Goal: Transaction & Acquisition: Purchase product/service

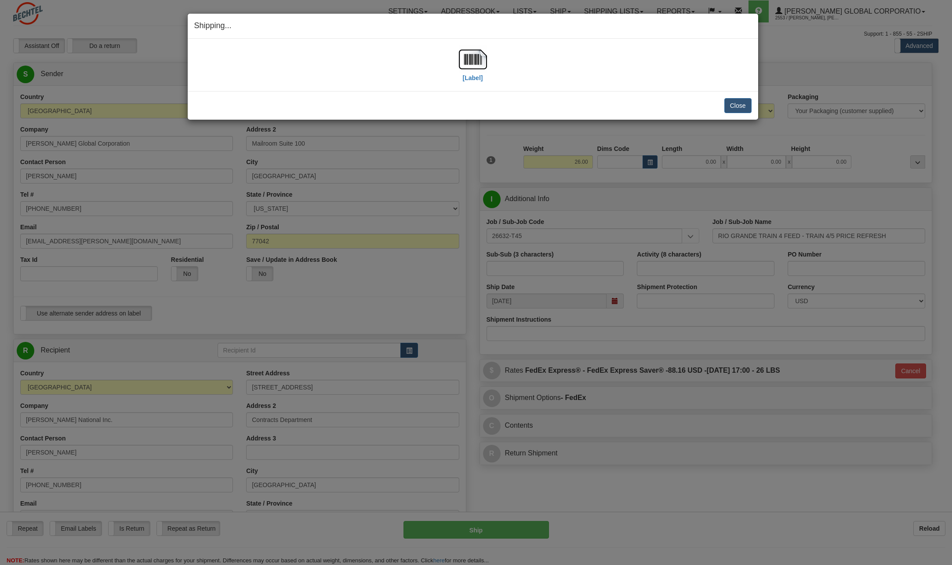
select select "TN"
click at [739, 107] on button "Close" at bounding box center [738, 105] width 27 height 15
click at [737, 107] on button "Close" at bounding box center [738, 105] width 27 height 15
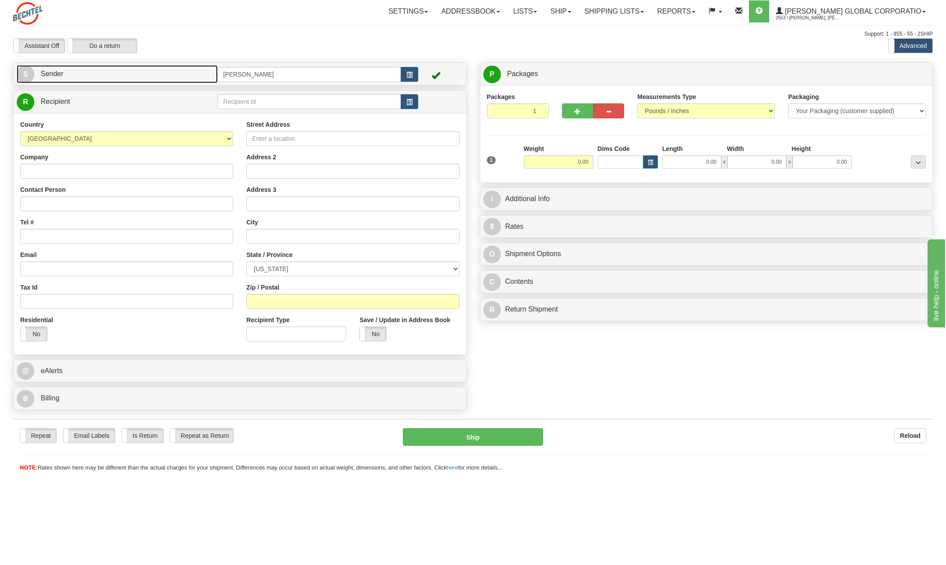
click at [19, 73] on span "S" at bounding box center [26, 75] width 18 height 18
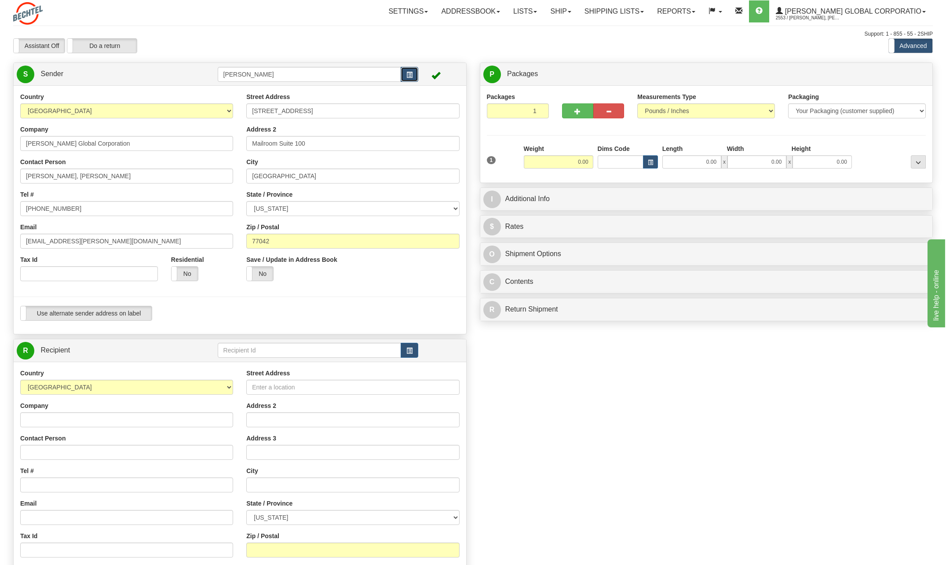
click at [415, 73] on button "button" at bounding box center [410, 74] width 18 height 15
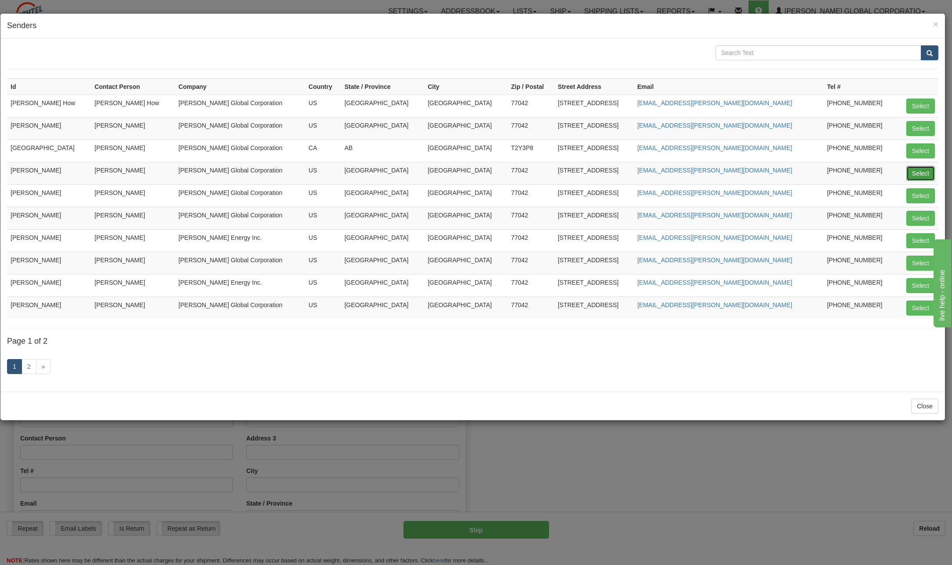
click at [926, 174] on button "Select" at bounding box center [921, 173] width 29 height 15
type input "[PERSON_NAME]"
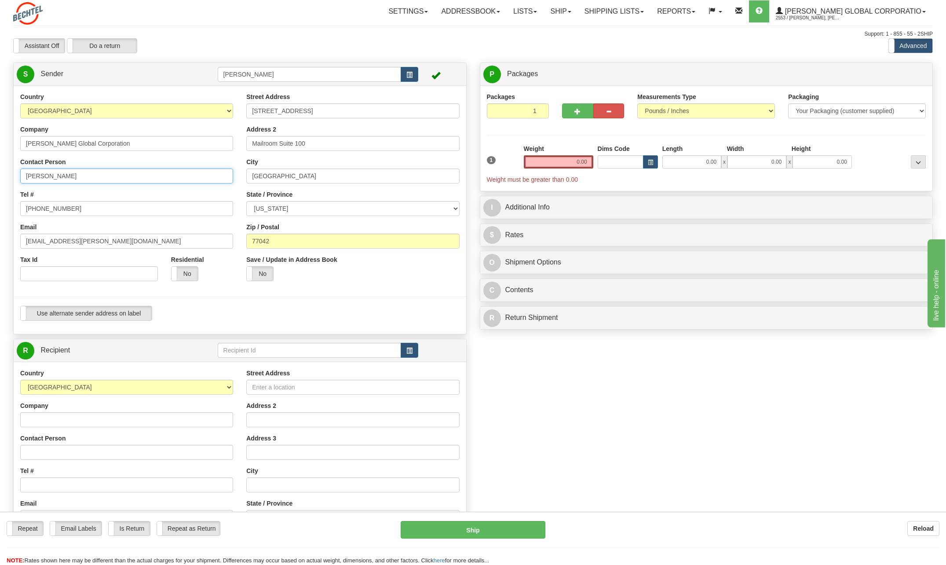
click at [92, 178] on input "[PERSON_NAME]" at bounding box center [126, 175] width 213 height 15
type input "C"
type input "[PERSON_NAME]"
click at [197, 193] on div "Tel # [PHONE_NUMBER]" at bounding box center [126, 203] width 213 height 26
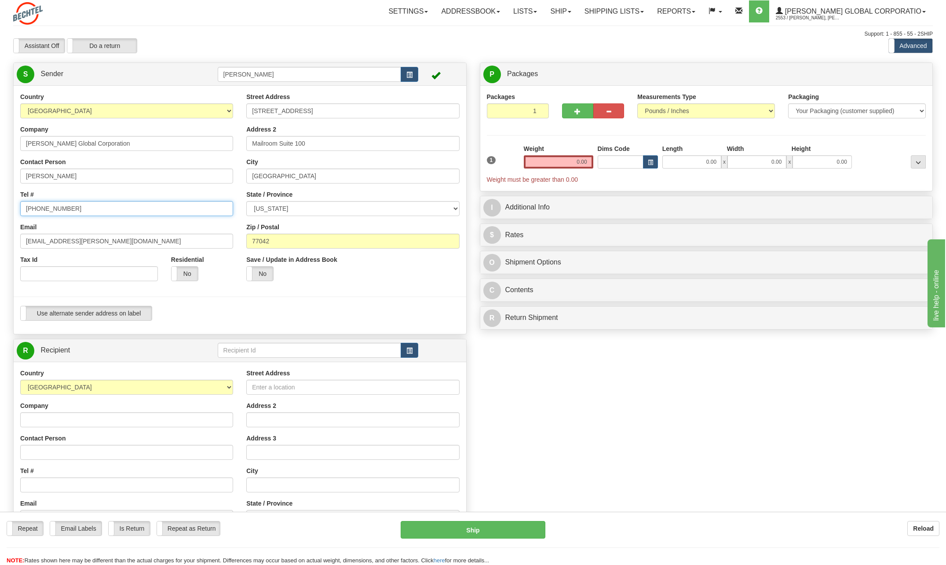
click at [80, 202] on input "[PHONE_NUMBER]" at bounding box center [126, 208] width 213 height 15
type input "[PHONE_NUMBER]"
click at [158, 189] on div "Country [GEOGRAPHIC_DATA] [GEOGRAPHIC_DATA] [GEOGRAPHIC_DATA] [GEOGRAPHIC_DATA]…" at bounding box center [127, 189] width 226 height 195
drag, startPoint x: 52, startPoint y: 241, endPoint x: -6, endPoint y: 233, distance: 58.6
click at [0, 233] on html "Training Course Close Toggle navigation Settings Shipping Preferences New Sende…" at bounding box center [473, 282] width 946 height 565
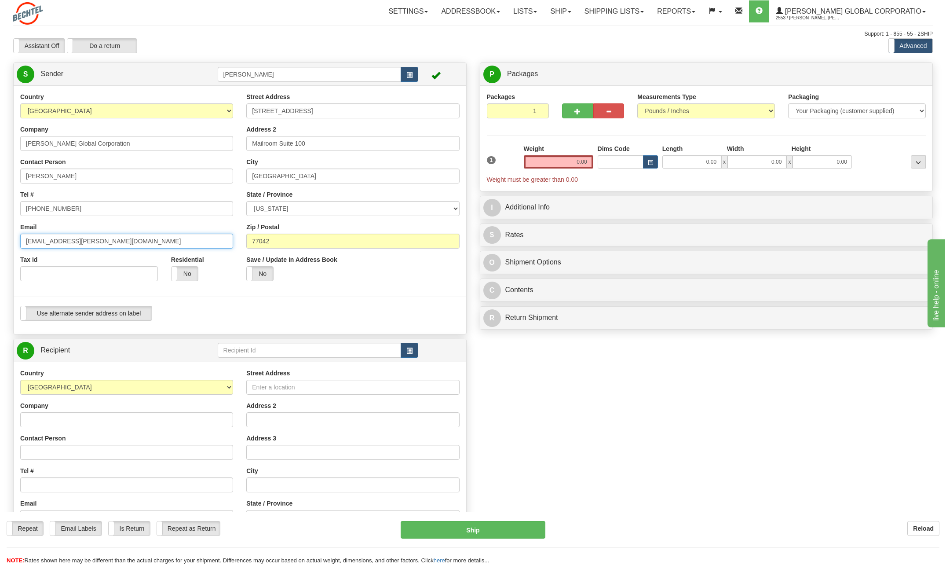
type input "[EMAIL_ADDRESS][PERSON_NAME][DOMAIN_NAME]"
drag, startPoint x: 568, startPoint y: 157, endPoint x: 695, endPoint y: 154, distance: 127.6
click at [696, 155] on div "1 Weight 0.00 Dims Code 0.00" at bounding box center [707, 164] width 444 height 40
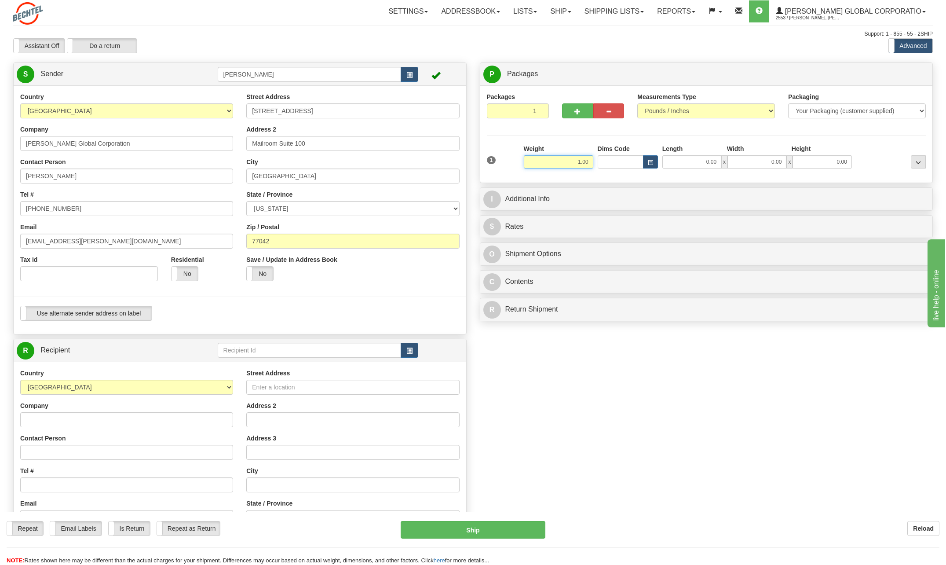
type input "1.00"
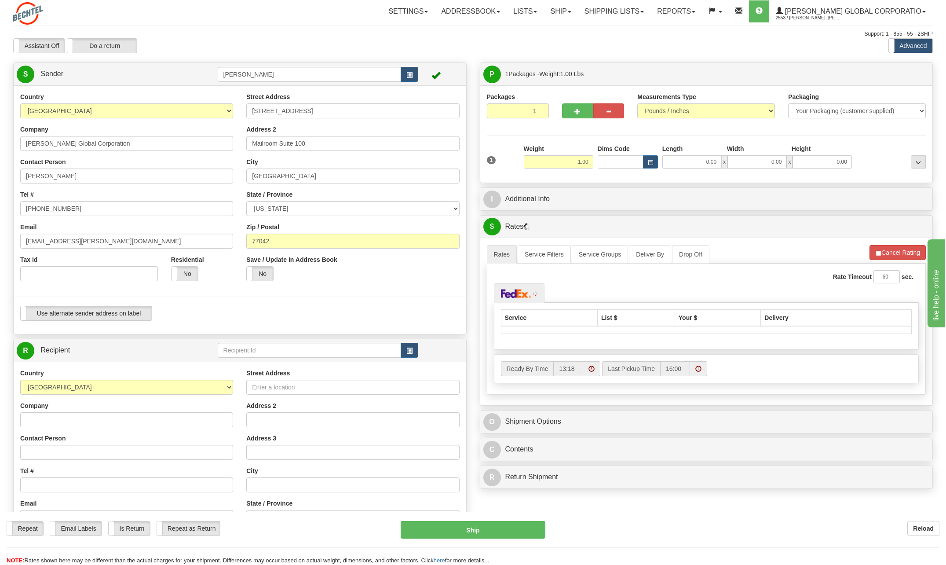
click at [481, 197] on div "I Additional Info" at bounding box center [706, 199] width 452 height 22
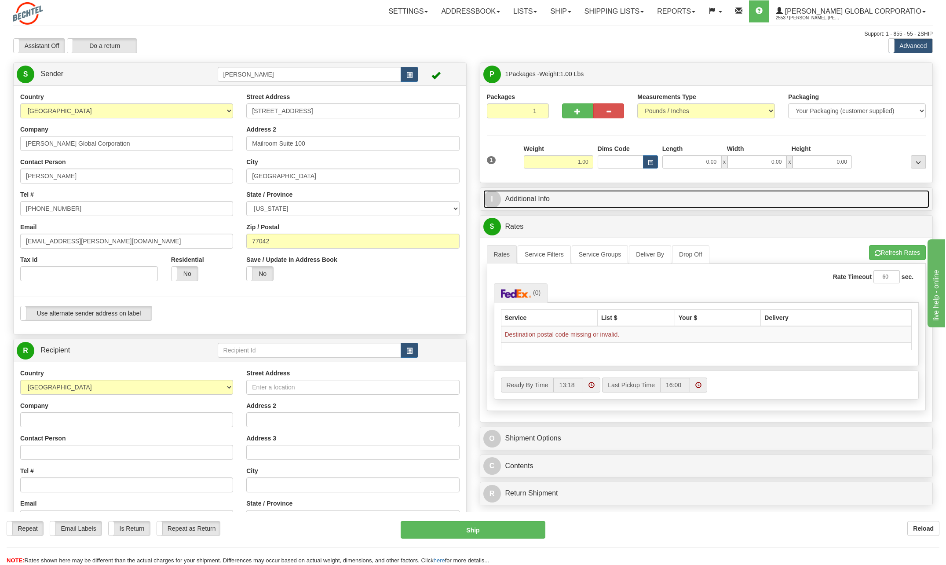
click at [495, 195] on span "I" at bounding box center [492, 199] width 18 height 18
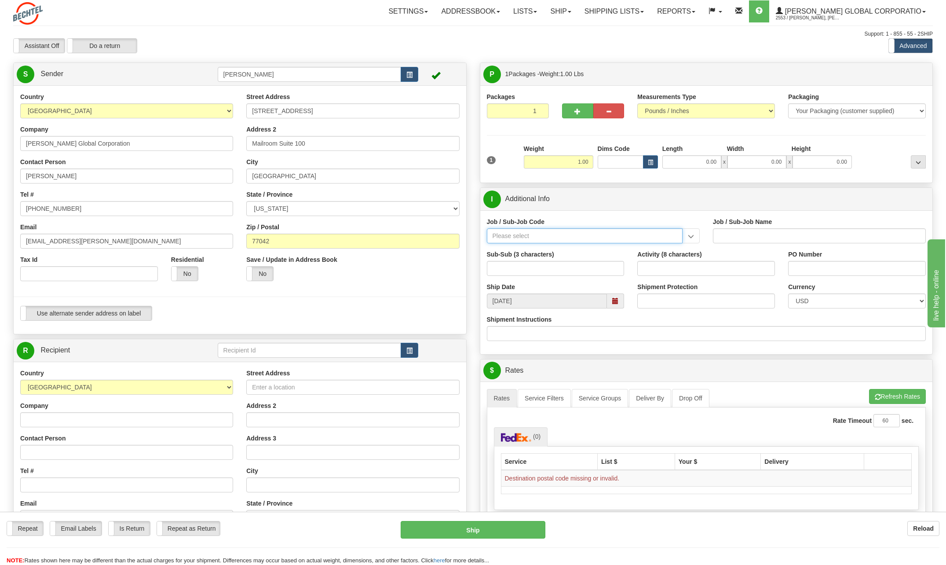
click at [522, 232] on input "Job / Sub-Job Code" at bounding box center [585, 235] width 196 height 15
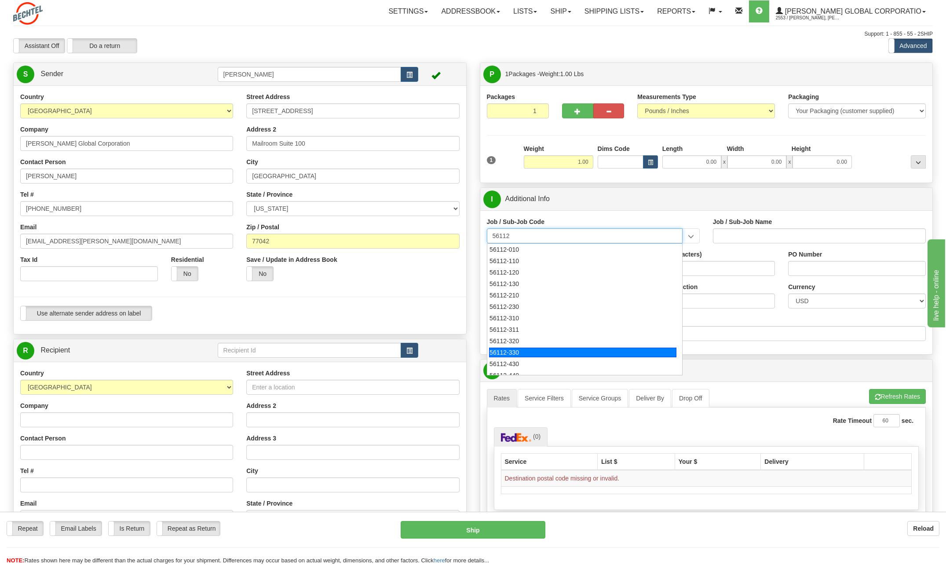
click at [514, 350] on div "56112-330" at bounding box center [582, 352] width 187 height 10
type input "56112-330"
type input "CITY WEST - TIER 3 - MAIL DISTRIBUTION SERVICES"
type input "56112-330"
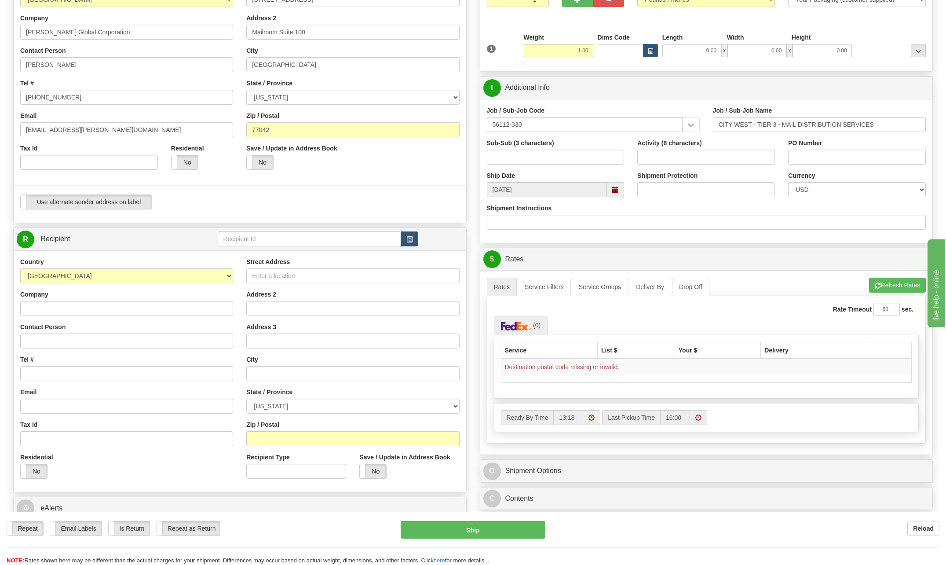
scroll to position [132, 0]
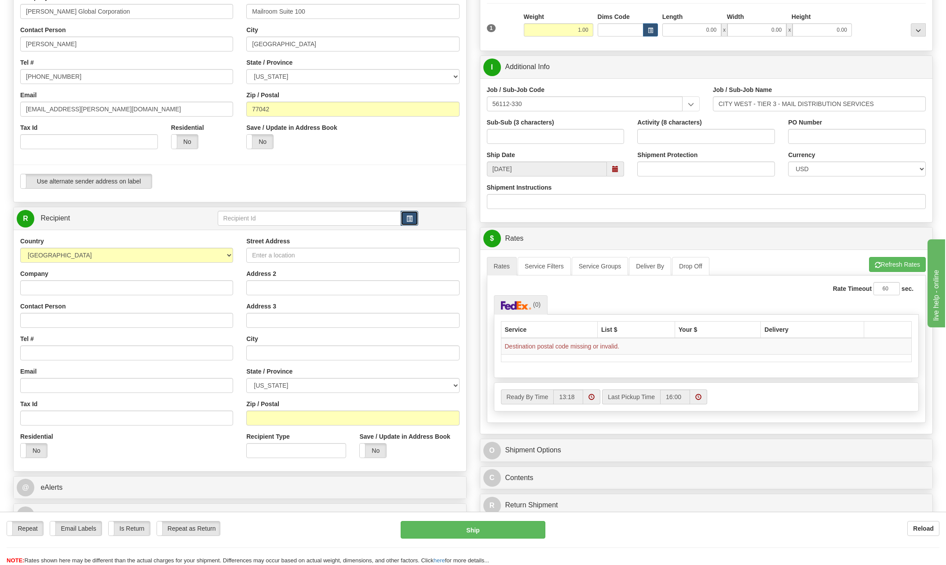
click at [415, 215] on button "button" at bounding box center [410, 218] width 18 height 15
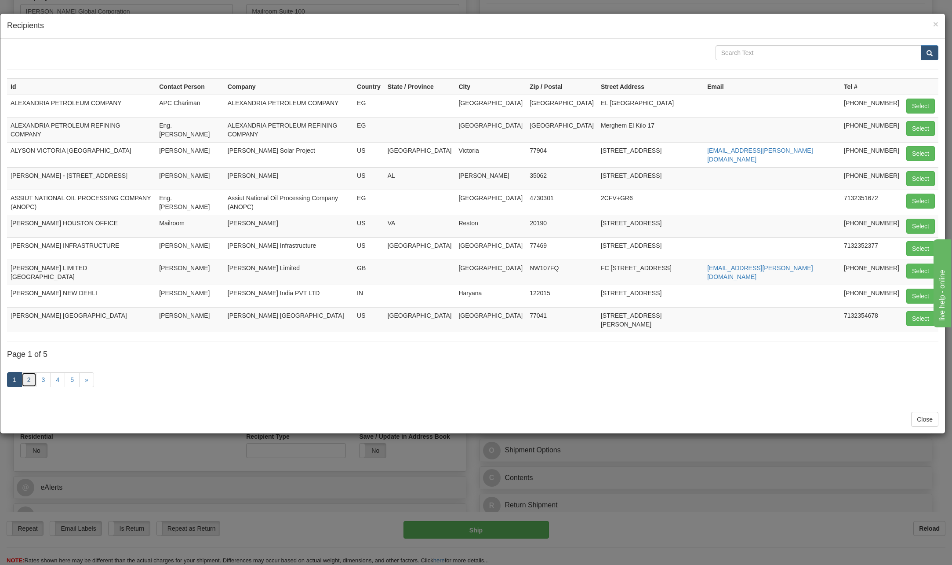
click at [27, 372] on link "2" at bounding box center [29, 379] width 15 height 15
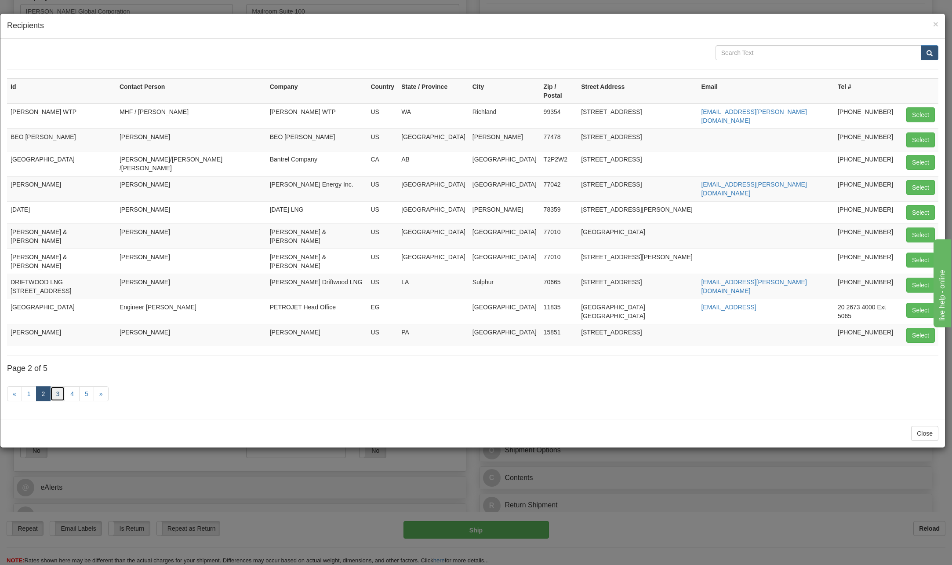
click at [56, 386] on link "3" at bounding box center [57, 393] width 15 height 15
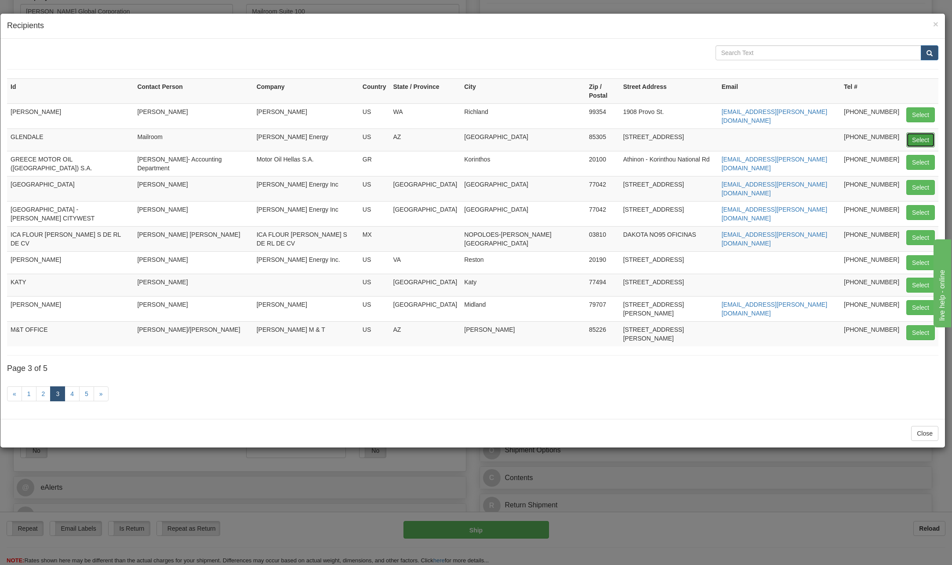
click at [909, 132] on button "Select" at bounding box center [921, 139] width 29 height 15
type input "GLENDALE"
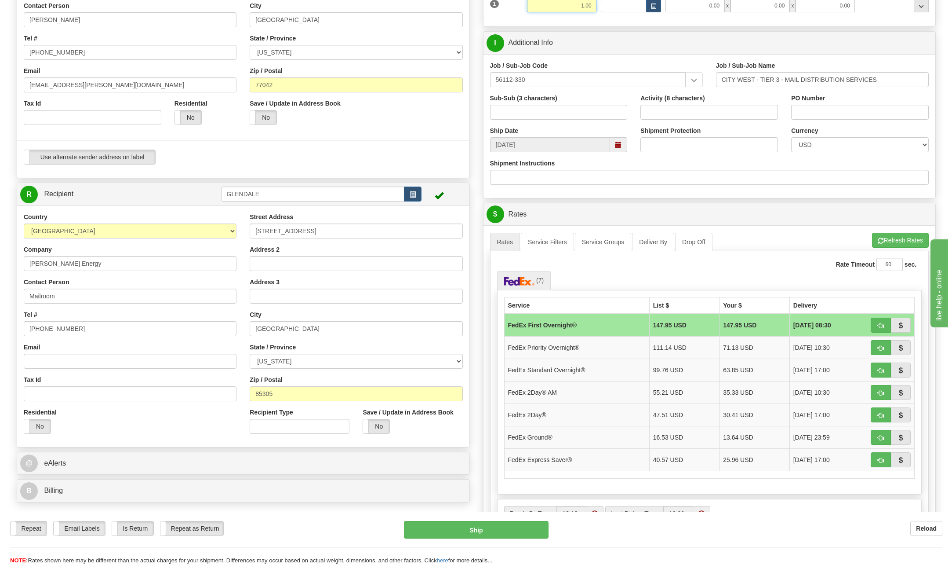
scroll to position [176, 0]
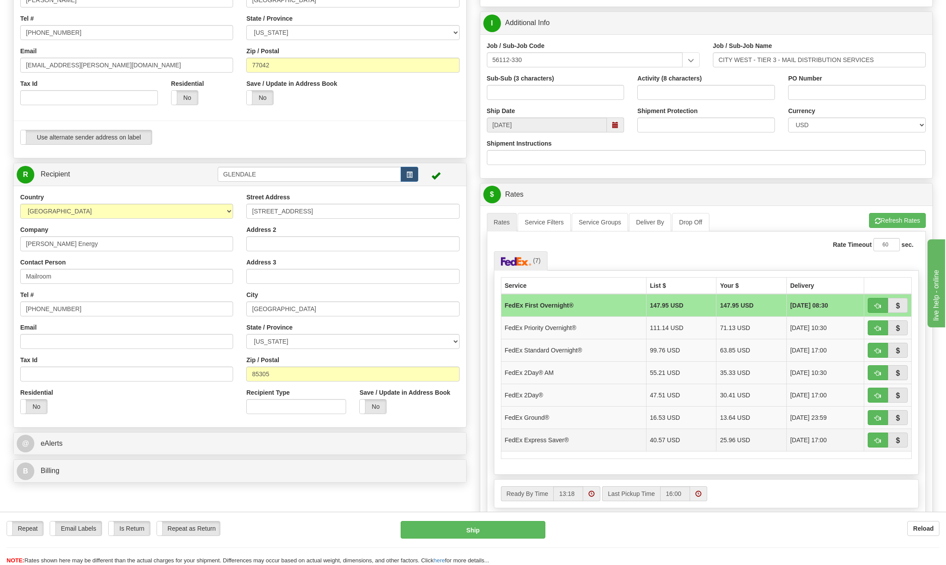
click at [562, 441] on td "FedEx Express Saver®" at bounding box center [573, 439] width 145 height 22
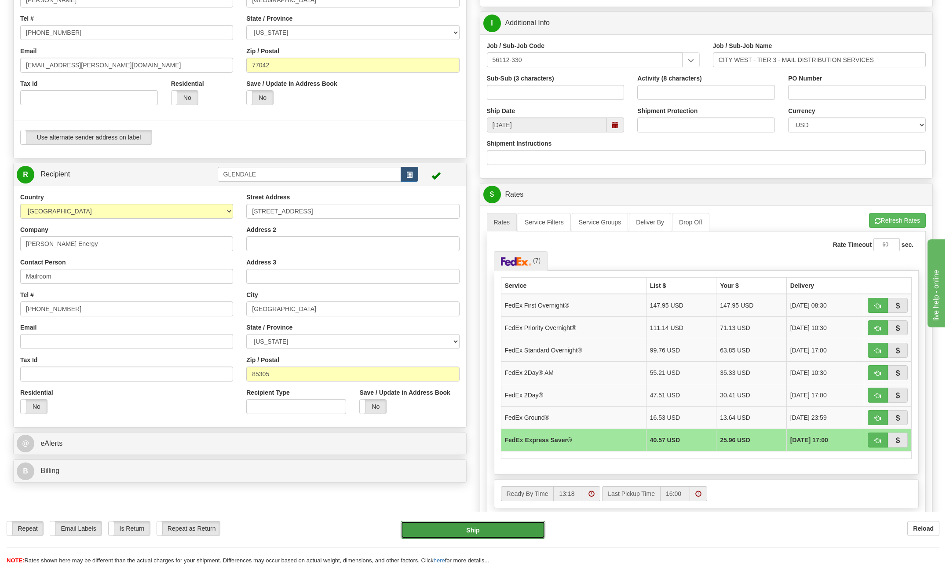
click at [486, 532] on button "Ship" at bounding box center [473, 530] width 145 height 18
type input "20"
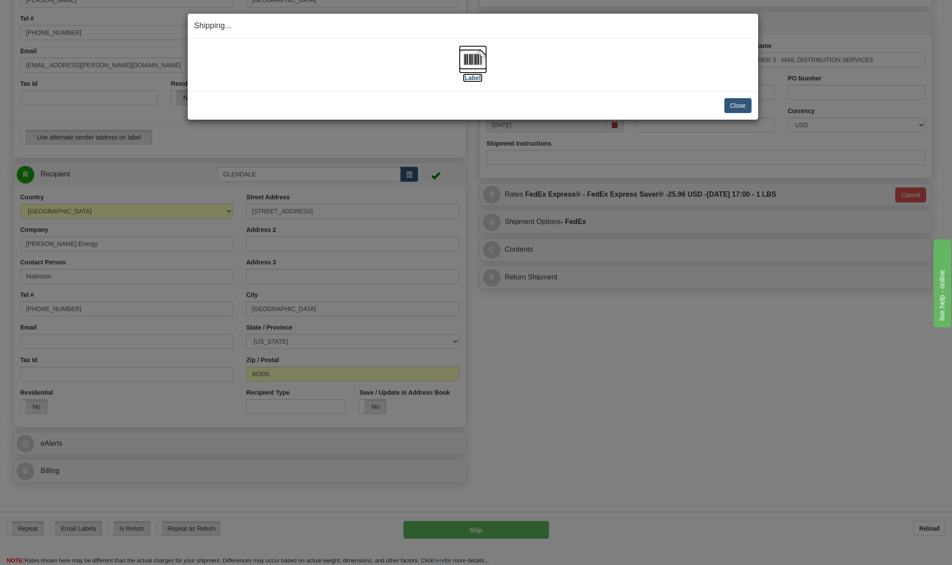
click at [480, 60] on img at bounding box center [473, 59] width 28 height 28
